Goal: Information Seeking & Learning: Learn about a topic

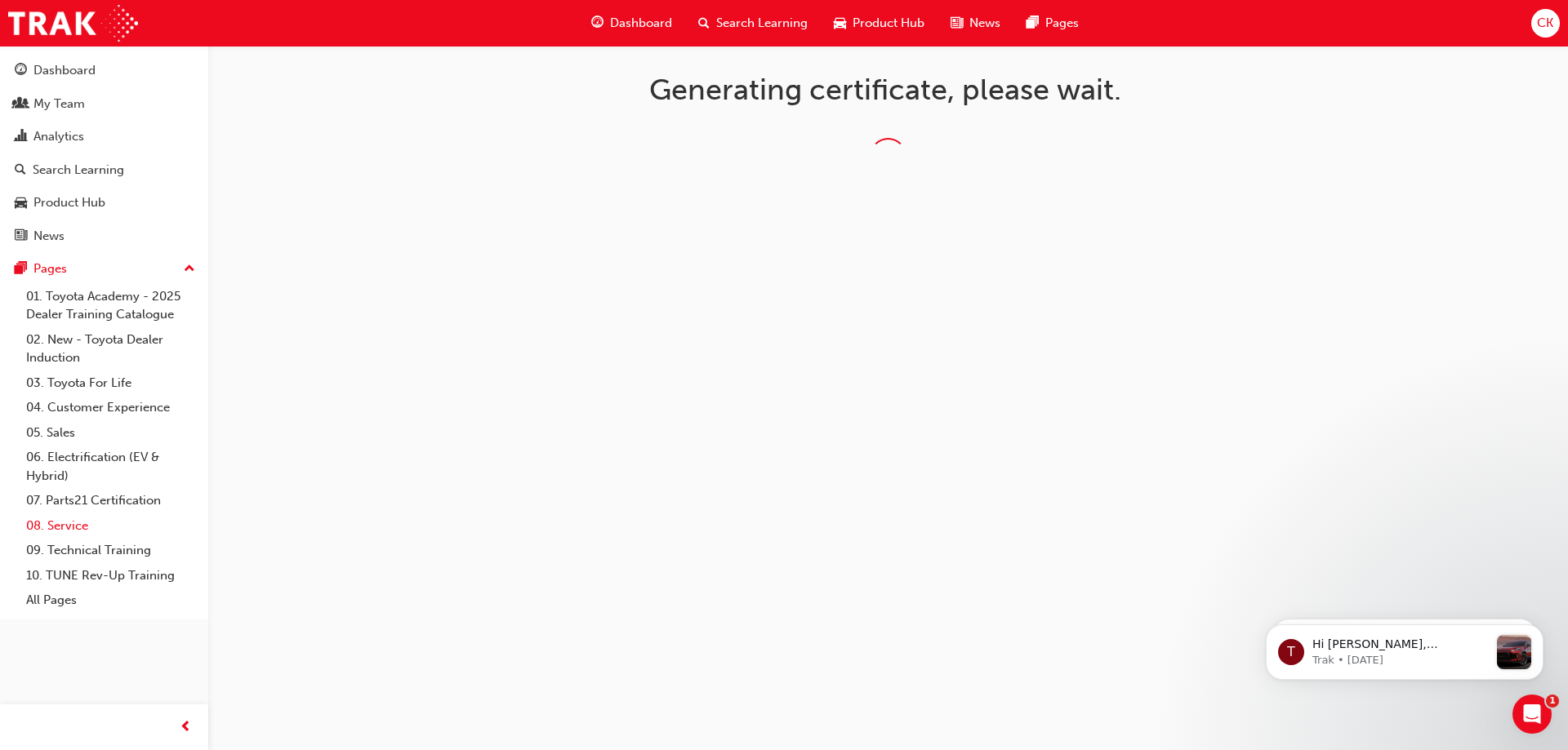
click at [74, 522] on link "08. Service" at bounding box center [110, 526] width 182 height 25
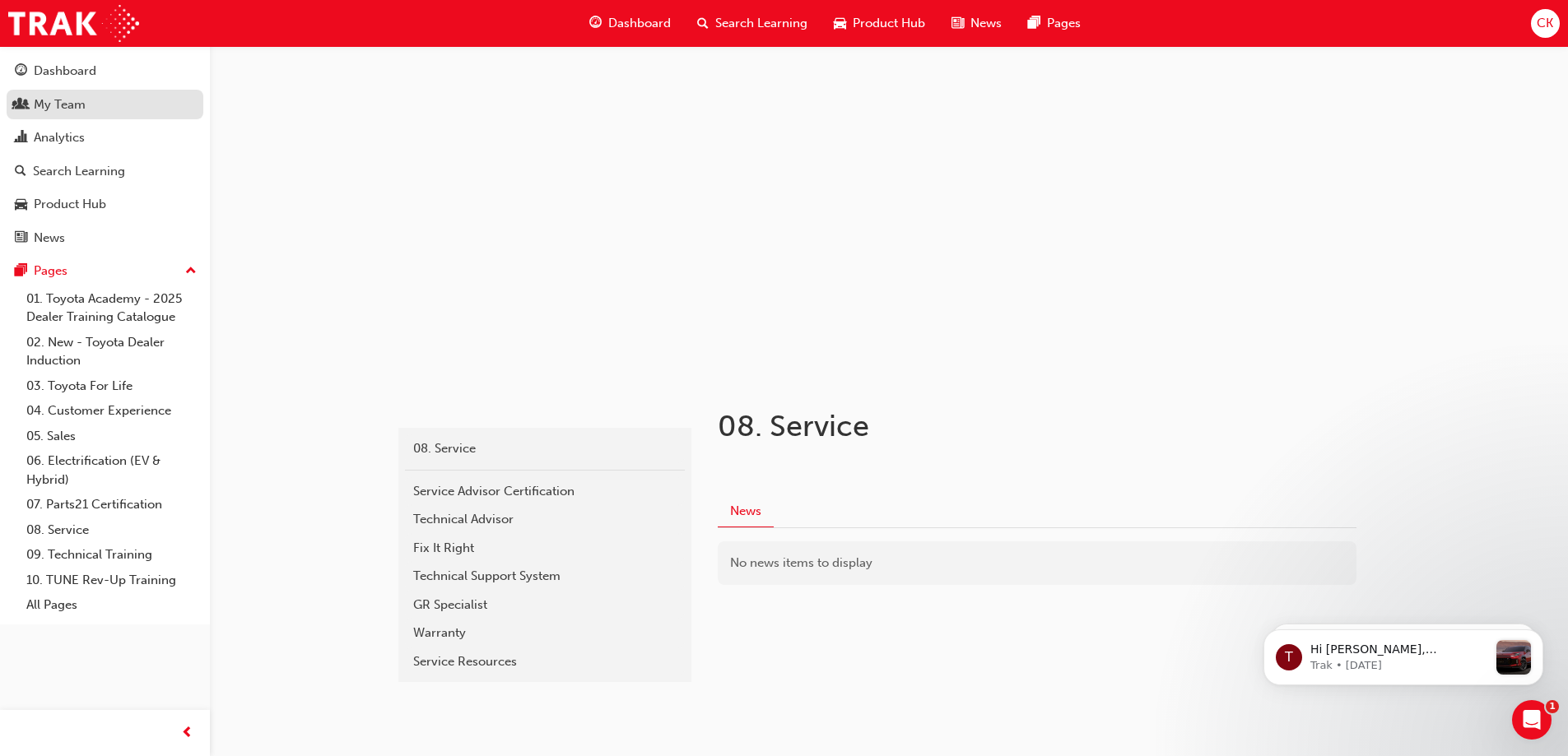
click at [71, 100] on div "My Team" at bounding box center [60, 105] width 52 height 19
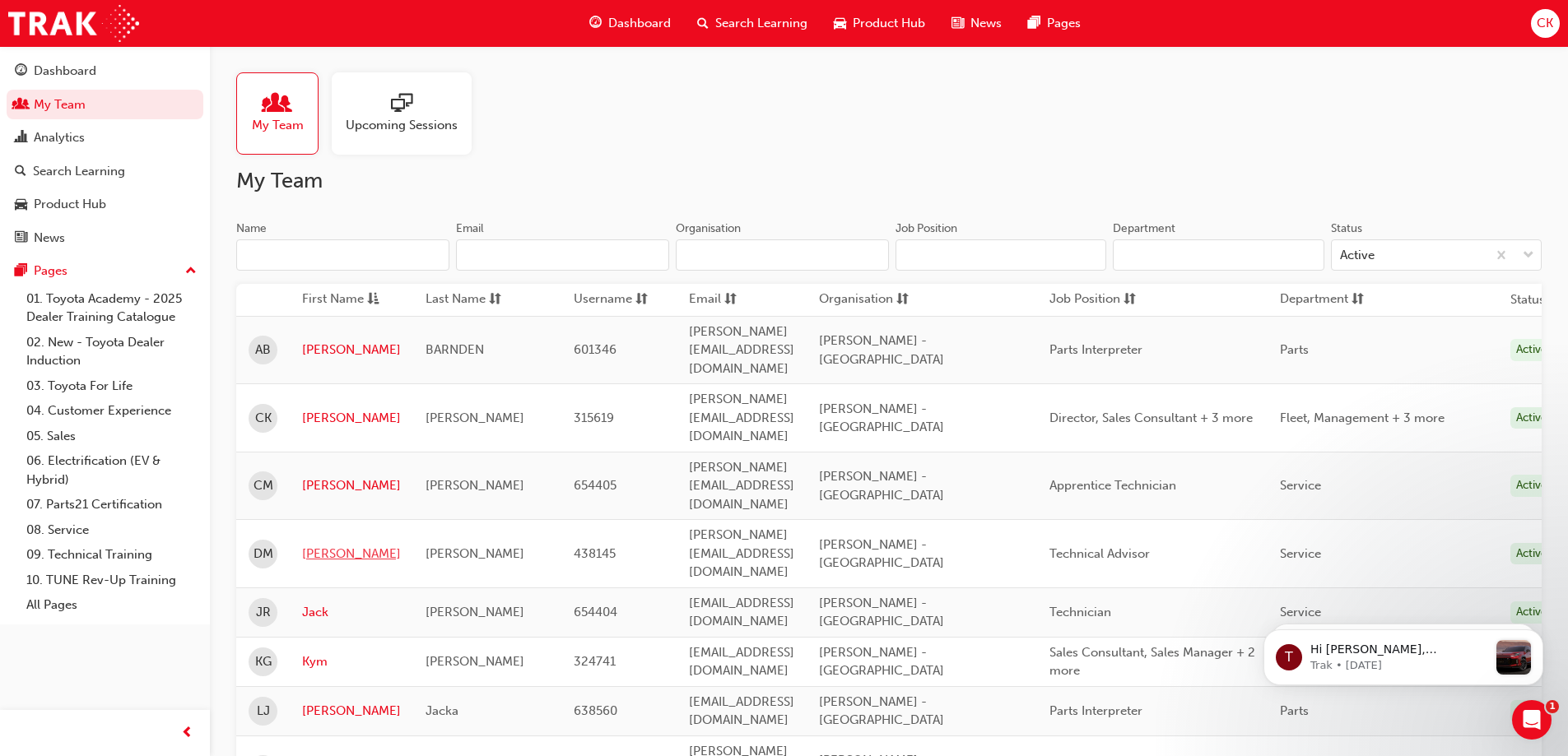
click at [321, 545] on link "David" at bounding box center [352, 554] width 99 height 19
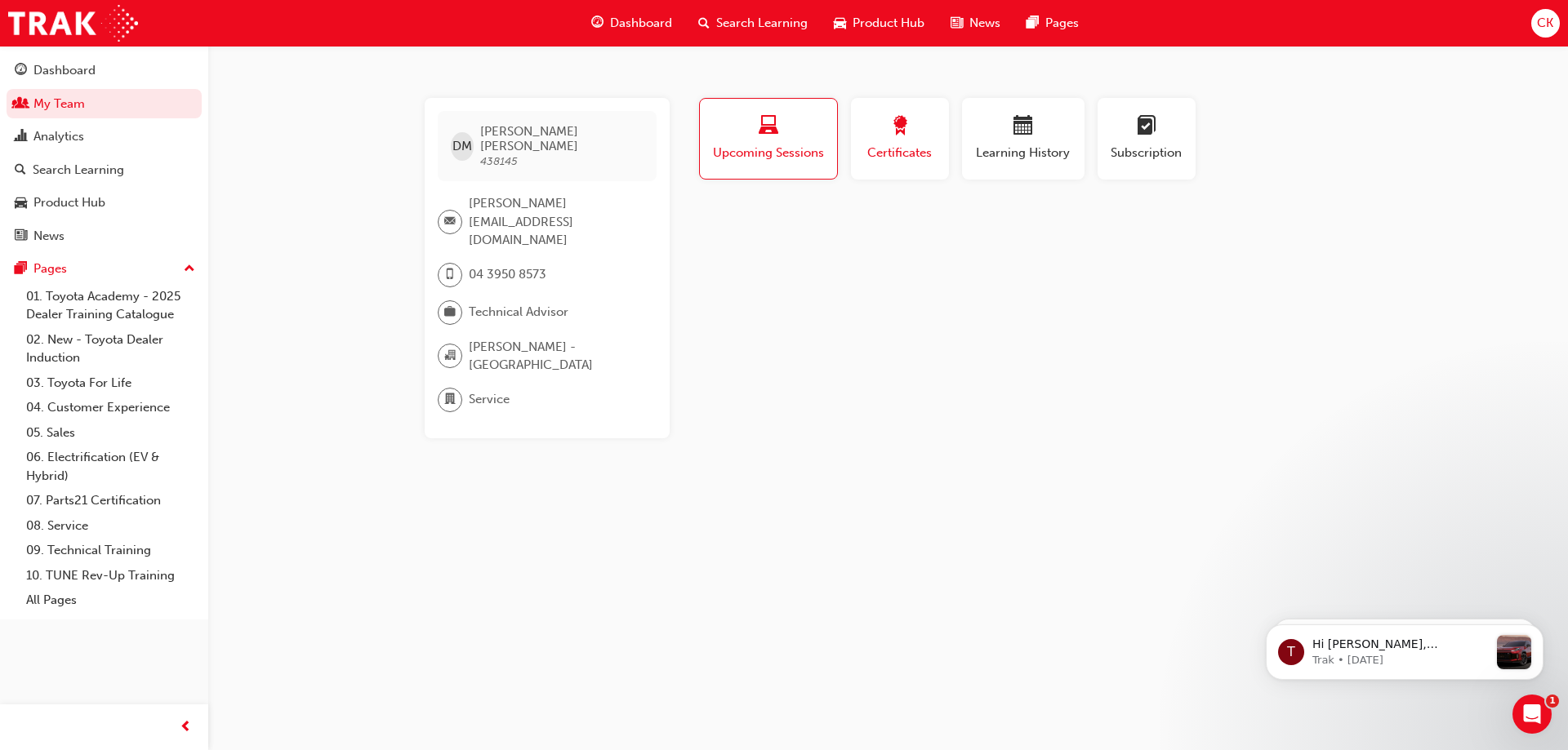
click at [904, 128] on span "award-icon" at bounding box center [900, 126] width 19 height 22
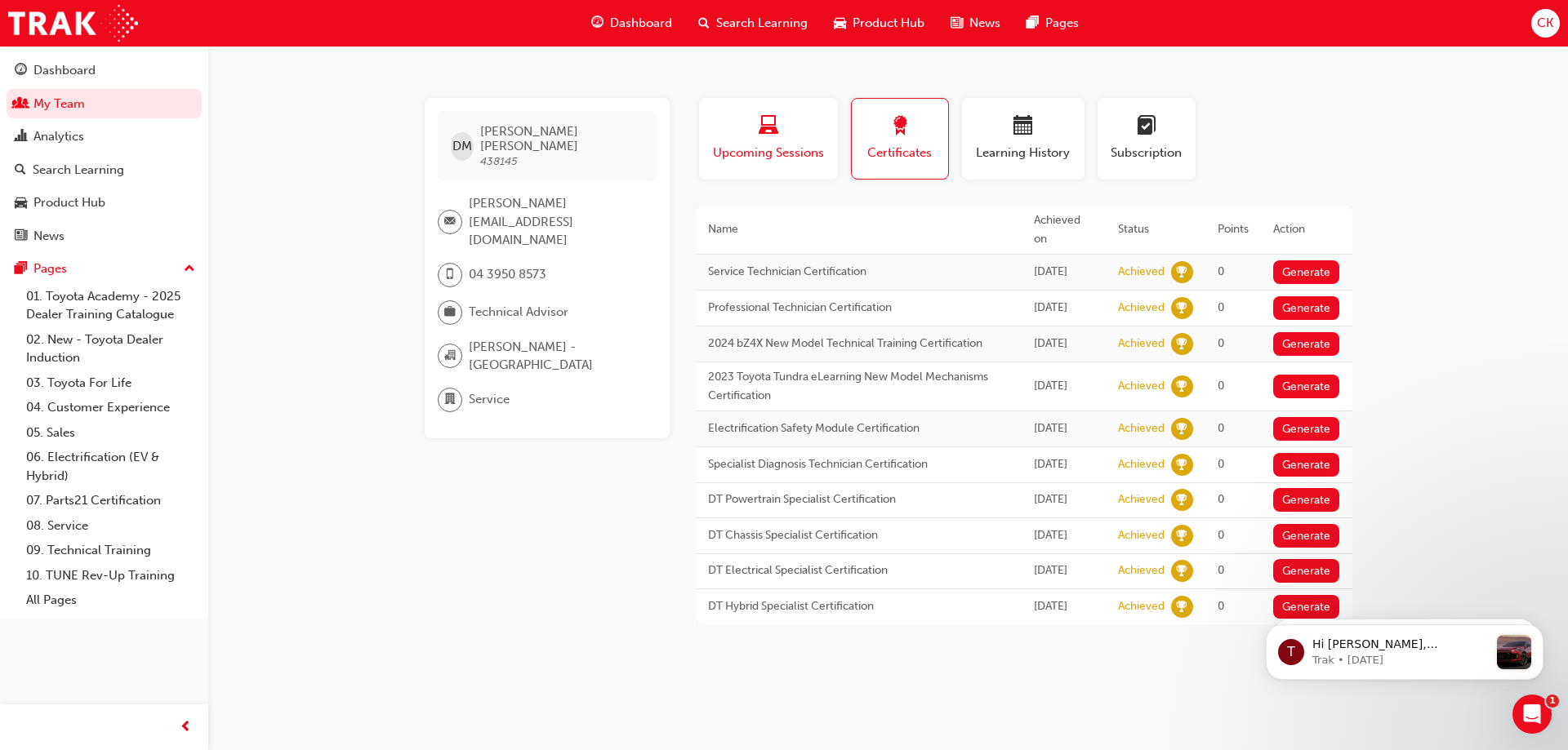
click at [763, 116] on span "laptop-icon" at bounding box center [769, 126] width 19 height 22
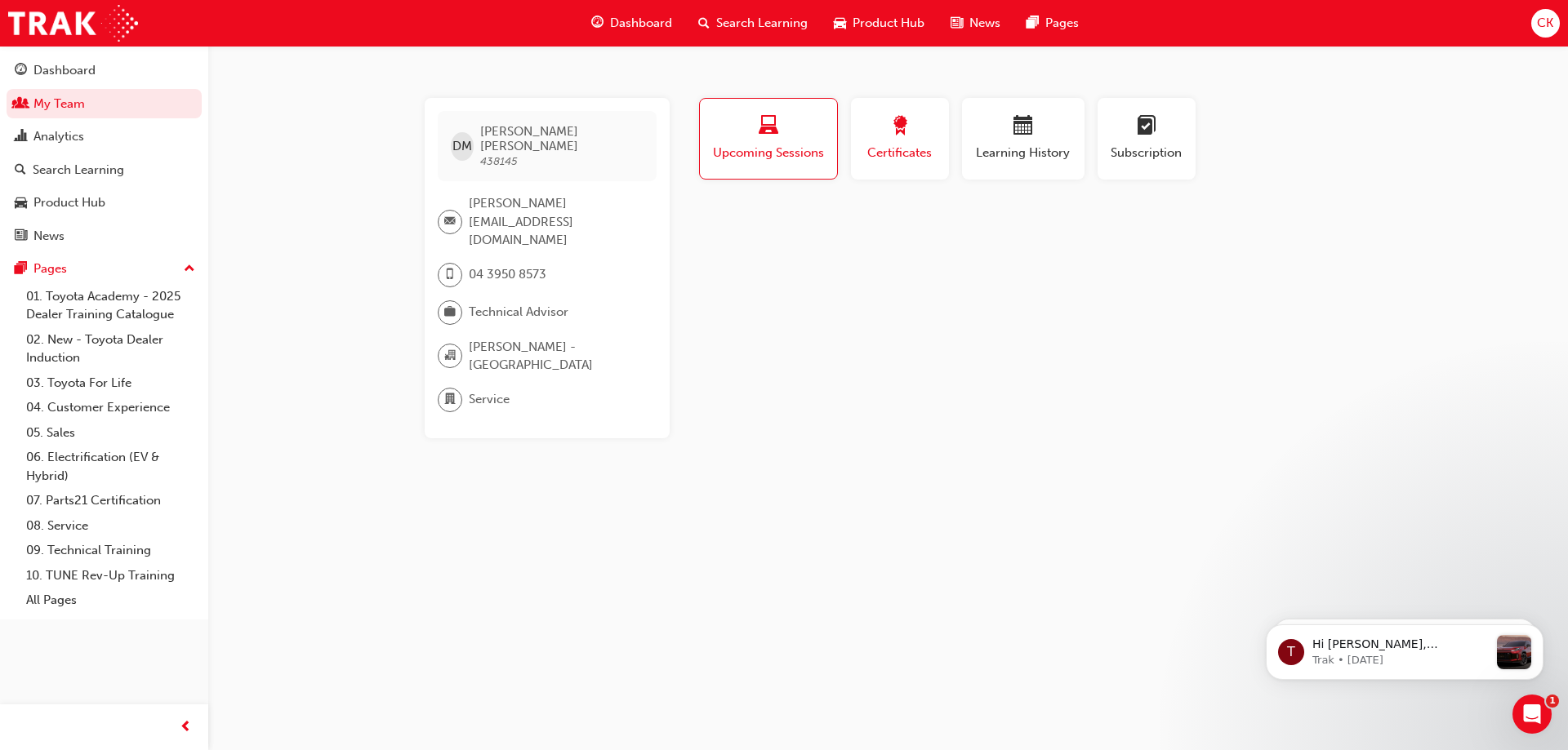
click at [898, 124] on span "award-icon" at bounding box center [900, 126] width 19 height 22
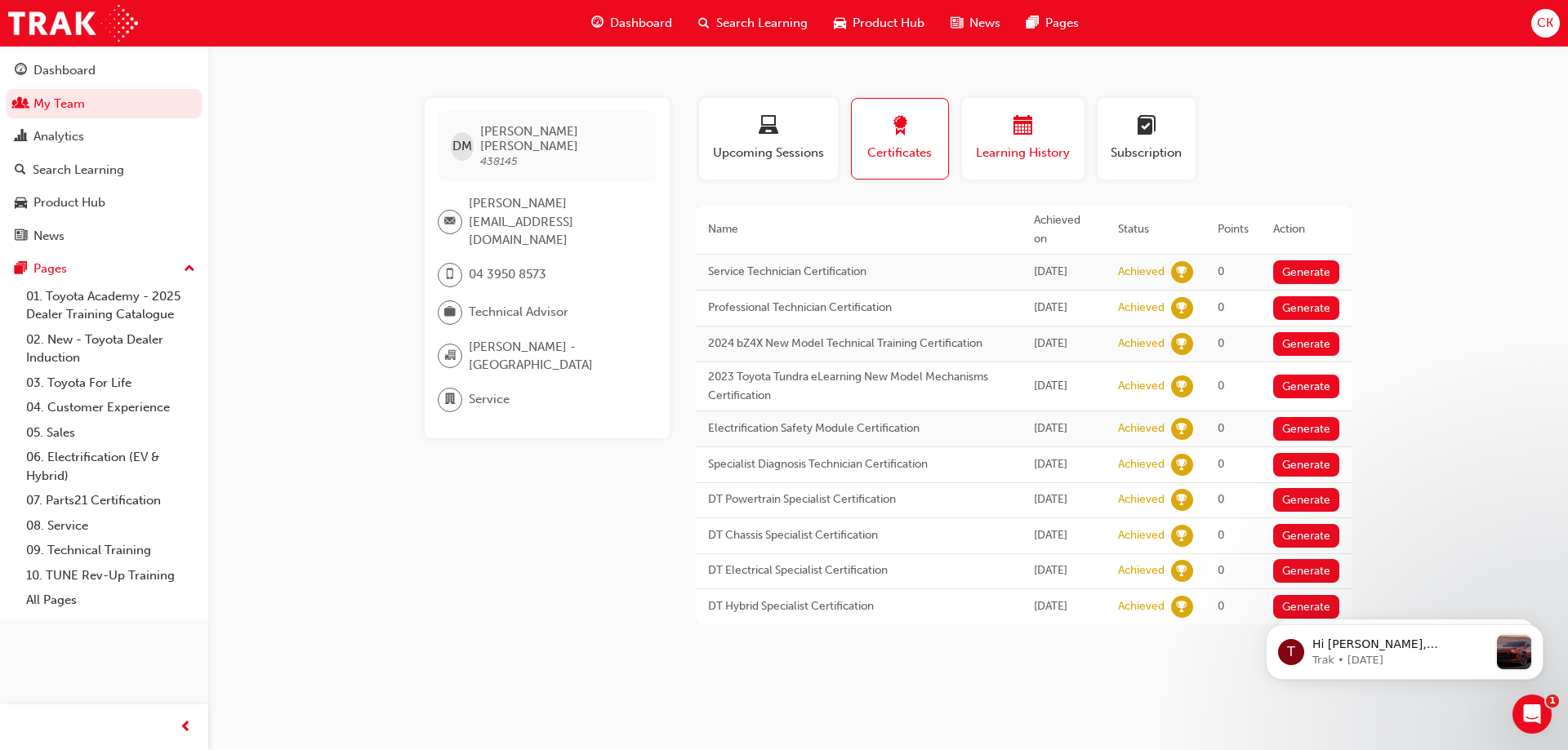
click at [1014, 124] on span "calendar-icon" at bounding box center [1024, 126] width 19 height 22
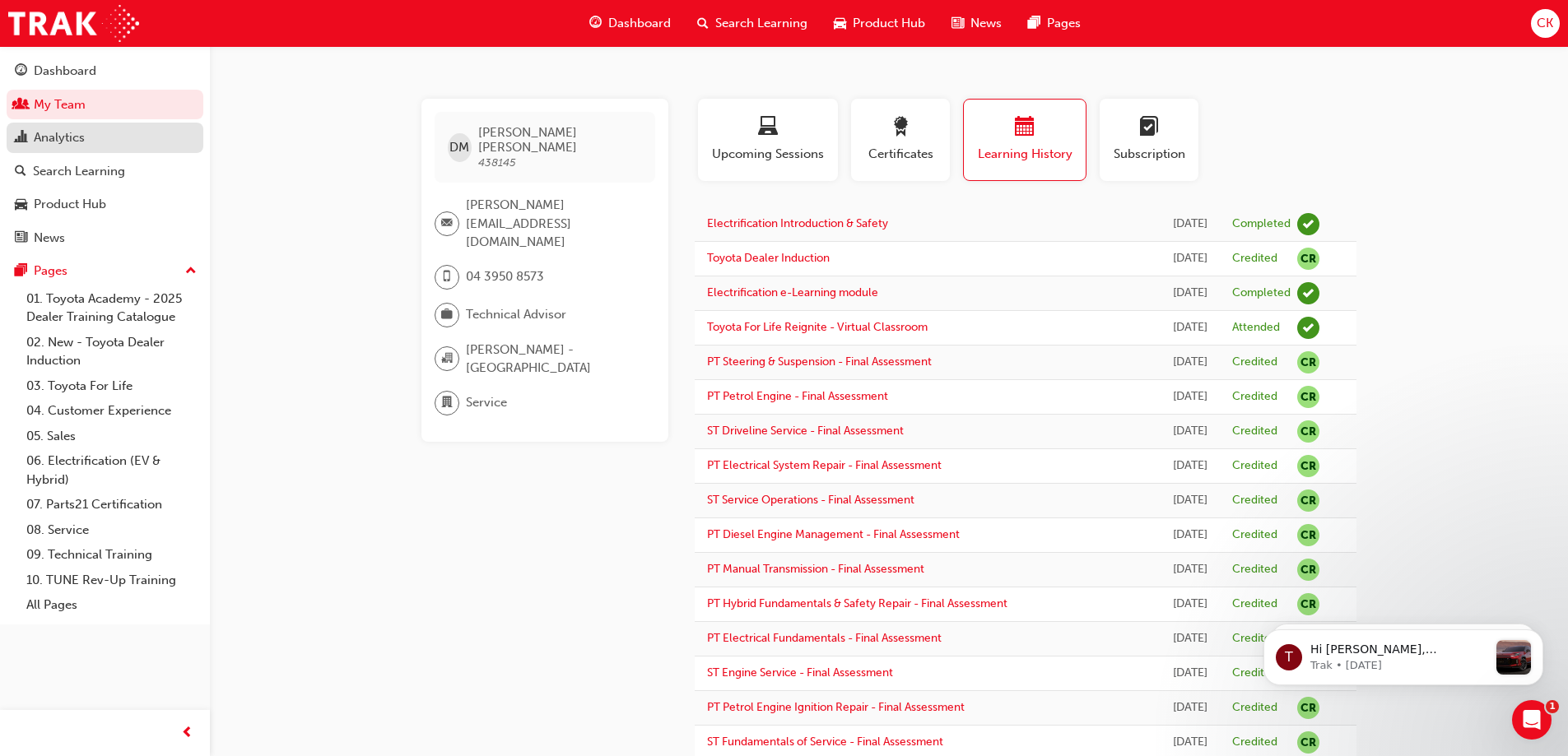
click at [65, 136] on div "Analytics" at bounding box center [59, 138] width 51 height 19
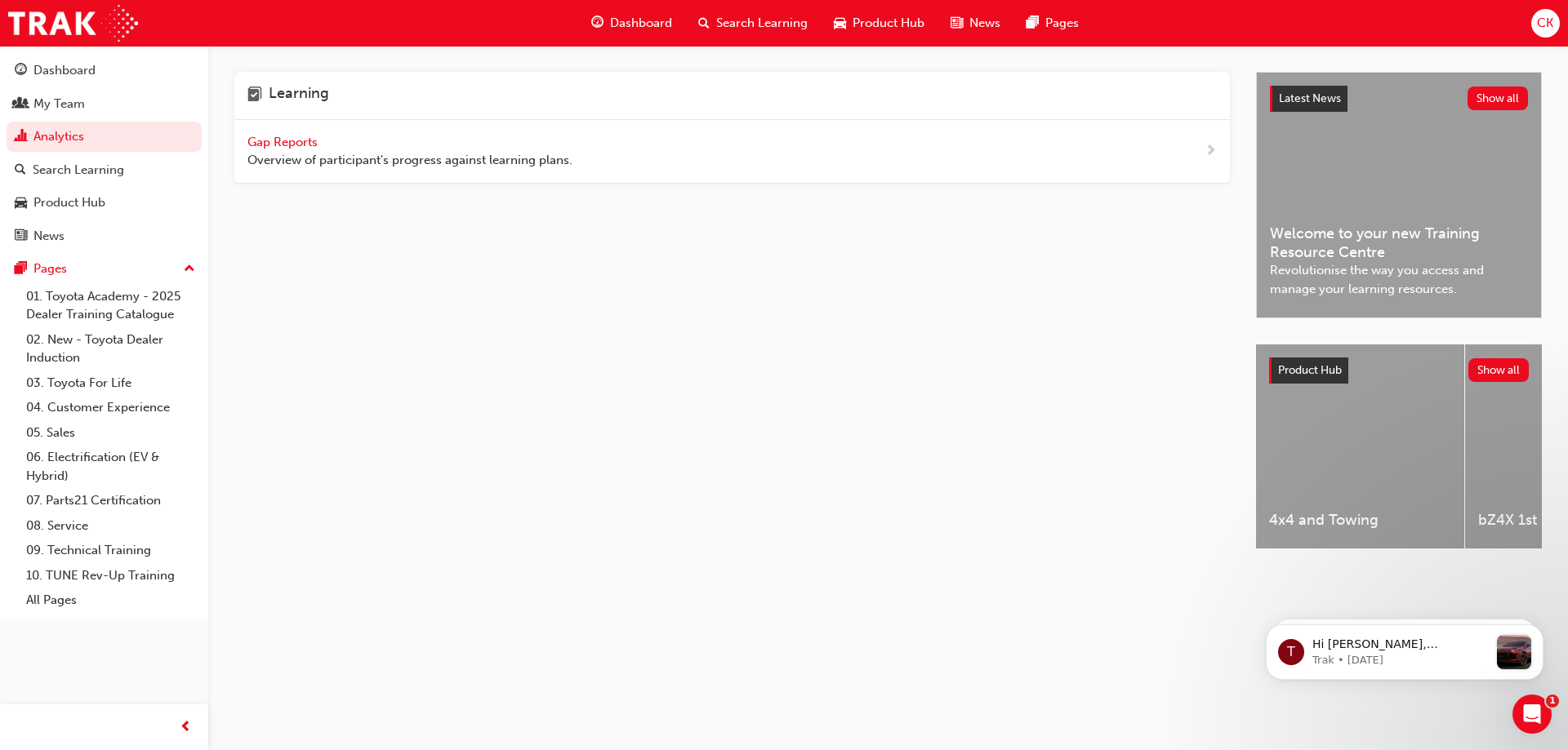
click at [283, 139] on span "Gap Reports" at bounding box center [284, 142] width 74 height 14
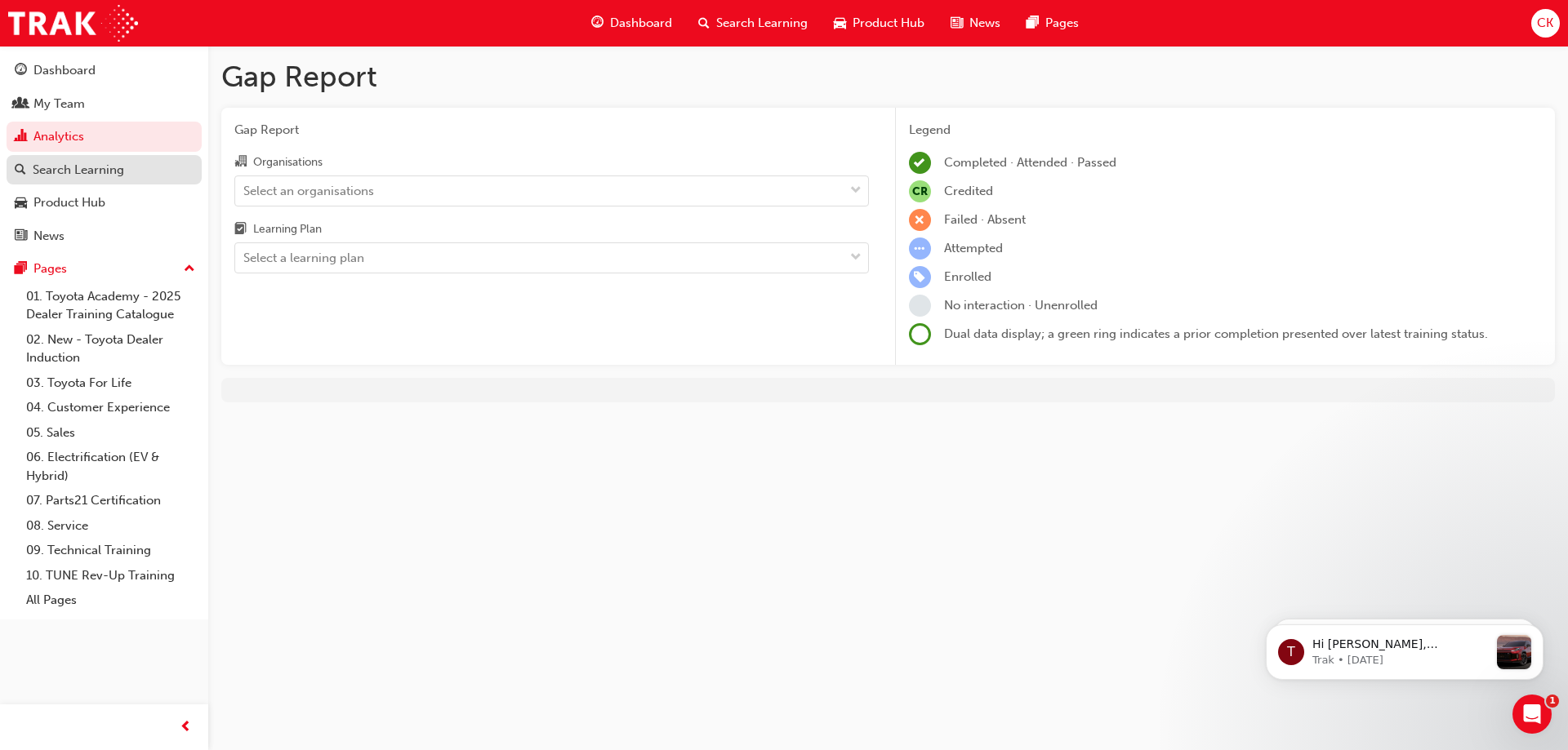
click at [93, 171] on div "Search Learning" at bounding box center [78, 170] width 91 height 19
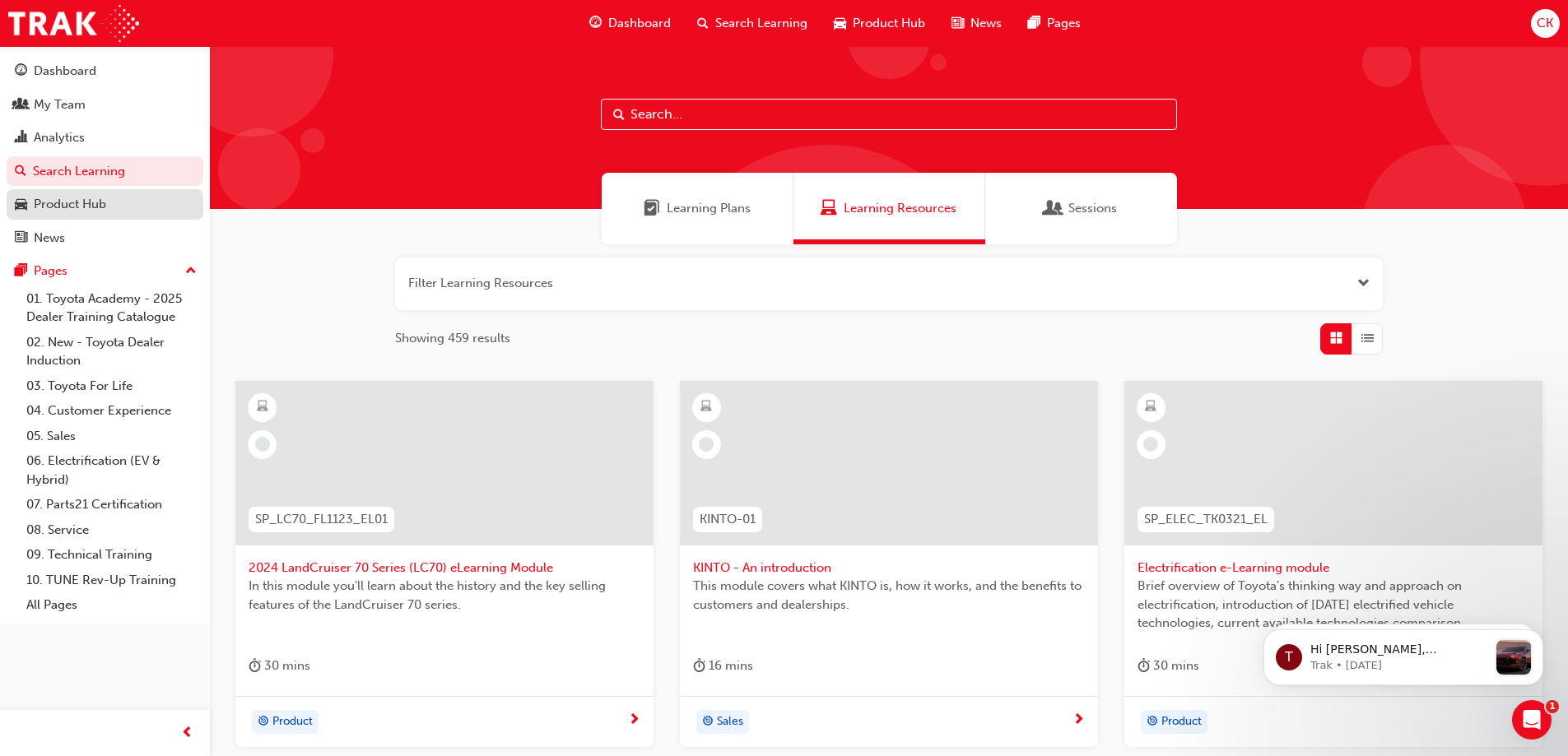
click at [80, 205] on div "Product Hub" at bounding box center [70, 205] width 72 height 19
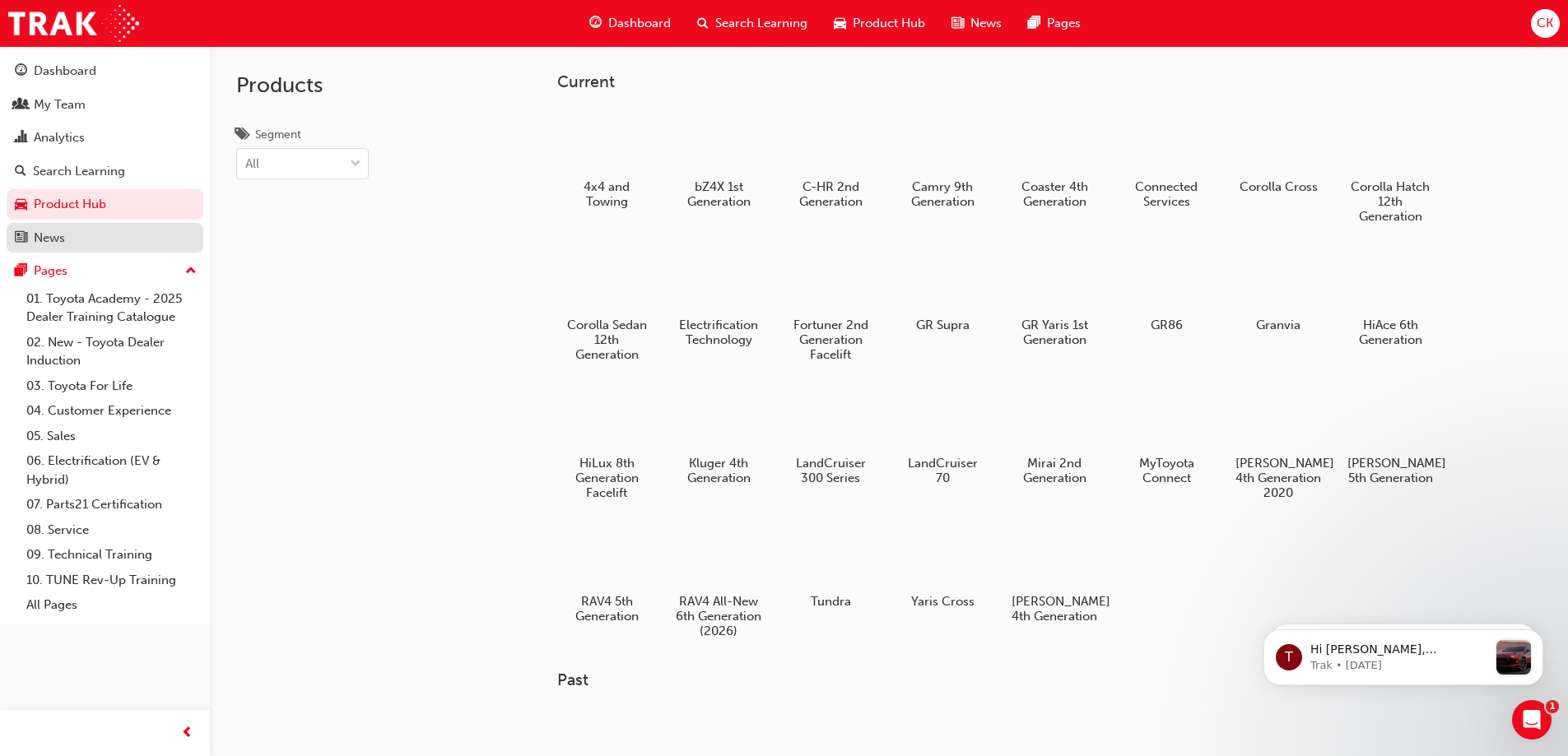
click at [53, 239] on div "News" at bounding box center [49, 238] width 31 height 19
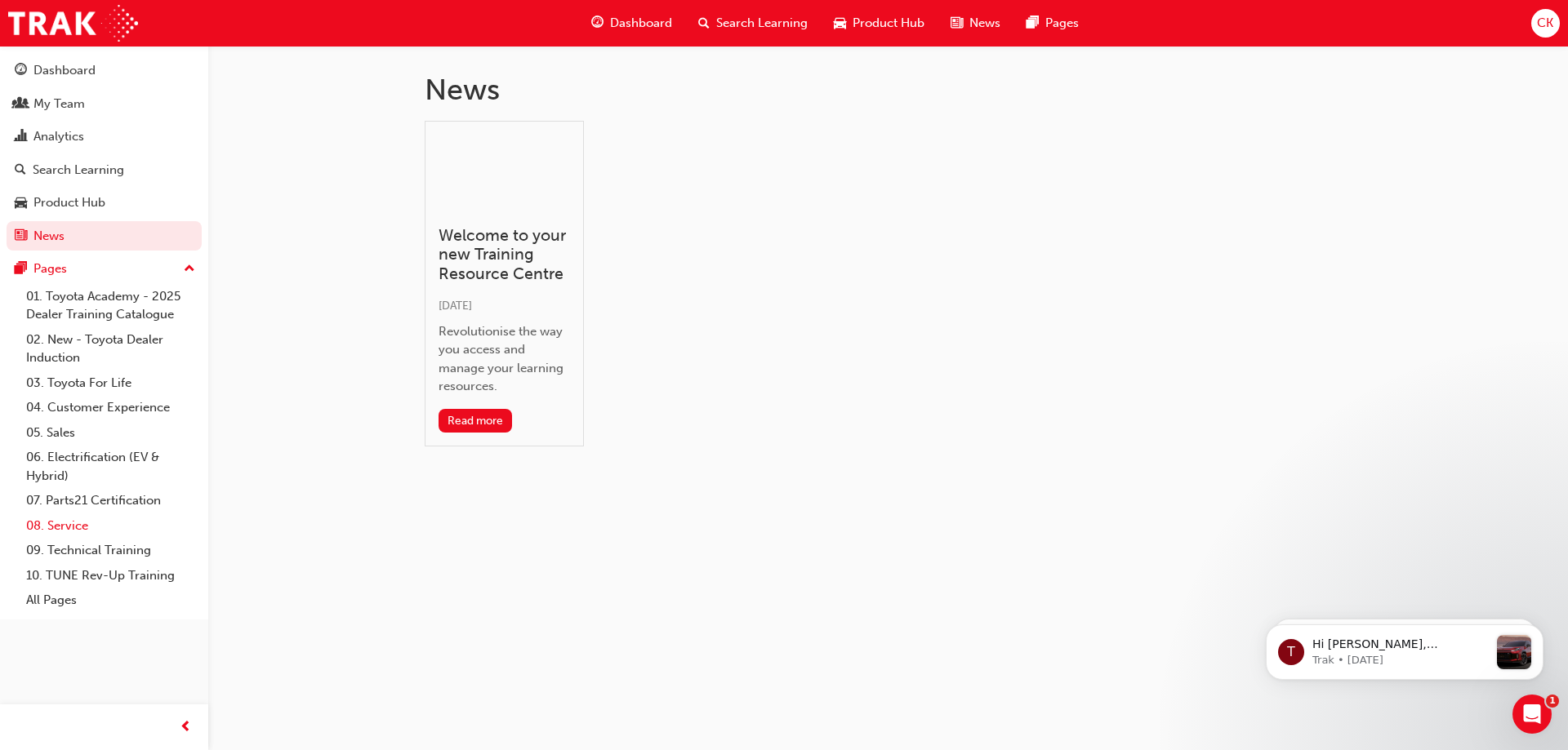
click at [69, 522] on link "08. Service" at bounding box center [110, 526] width 182 height 25
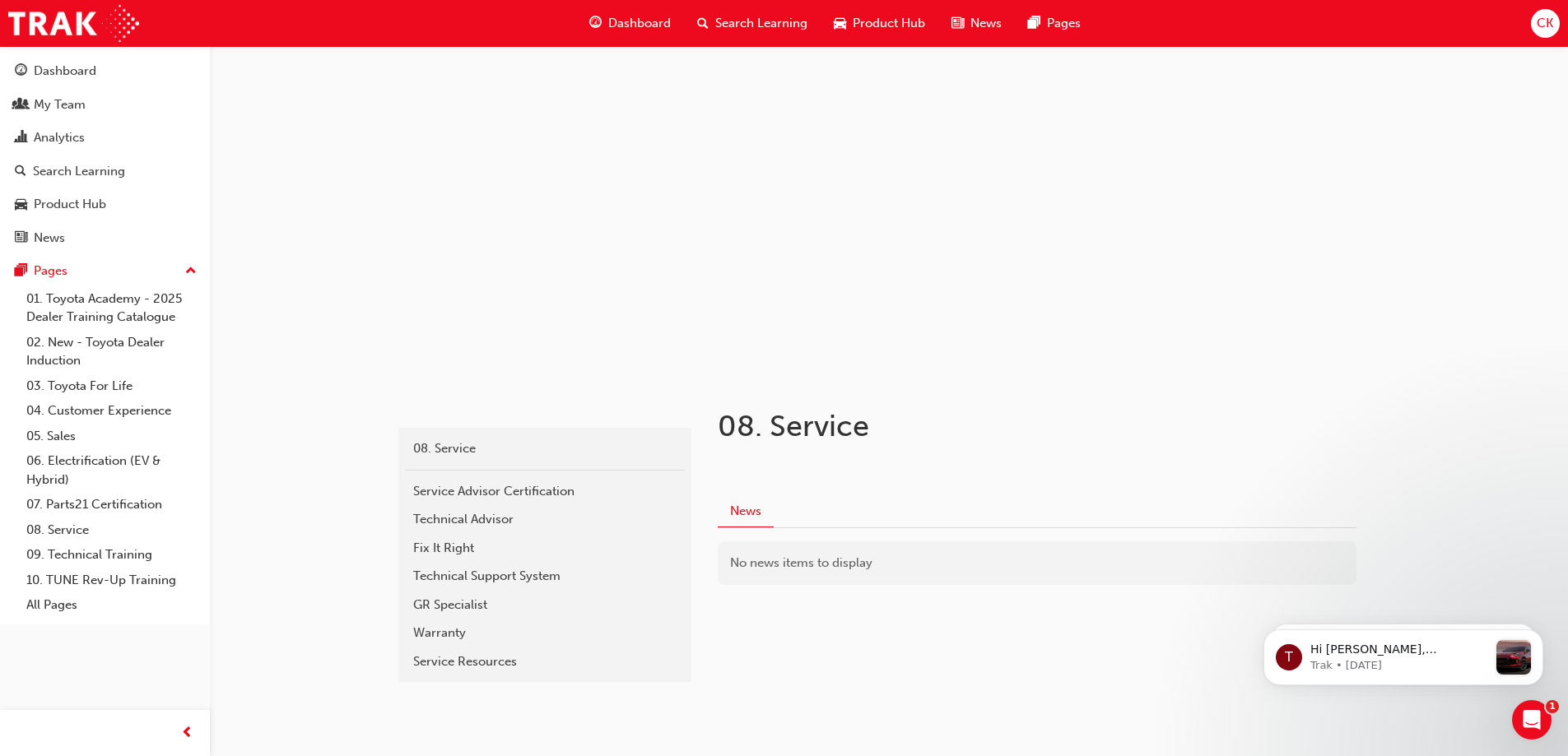
click at [750, 21] on span "Search Learning" at bounding box center [761, 23] width 92 height 19
